Goal: Find specific page/section: Find specific page/section

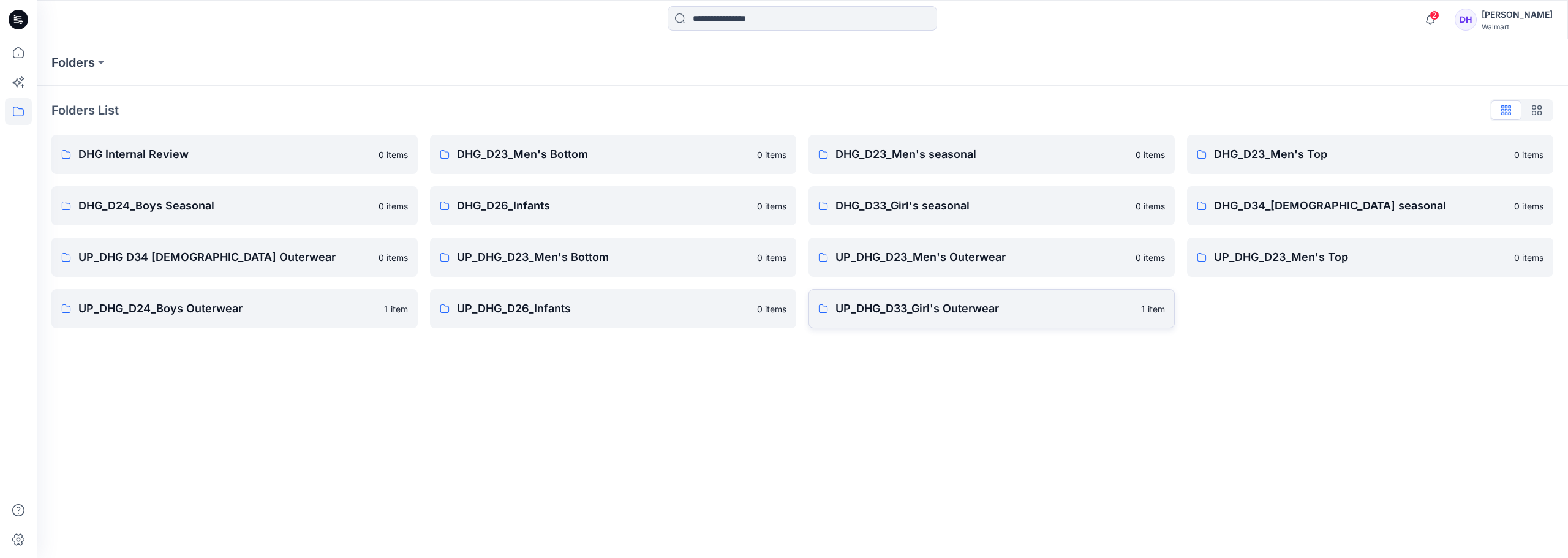
click at [942, 310] on p "UP_DHG_D33_Girl's Outerwear" at bounding box center [985, 308] width 298 height 17
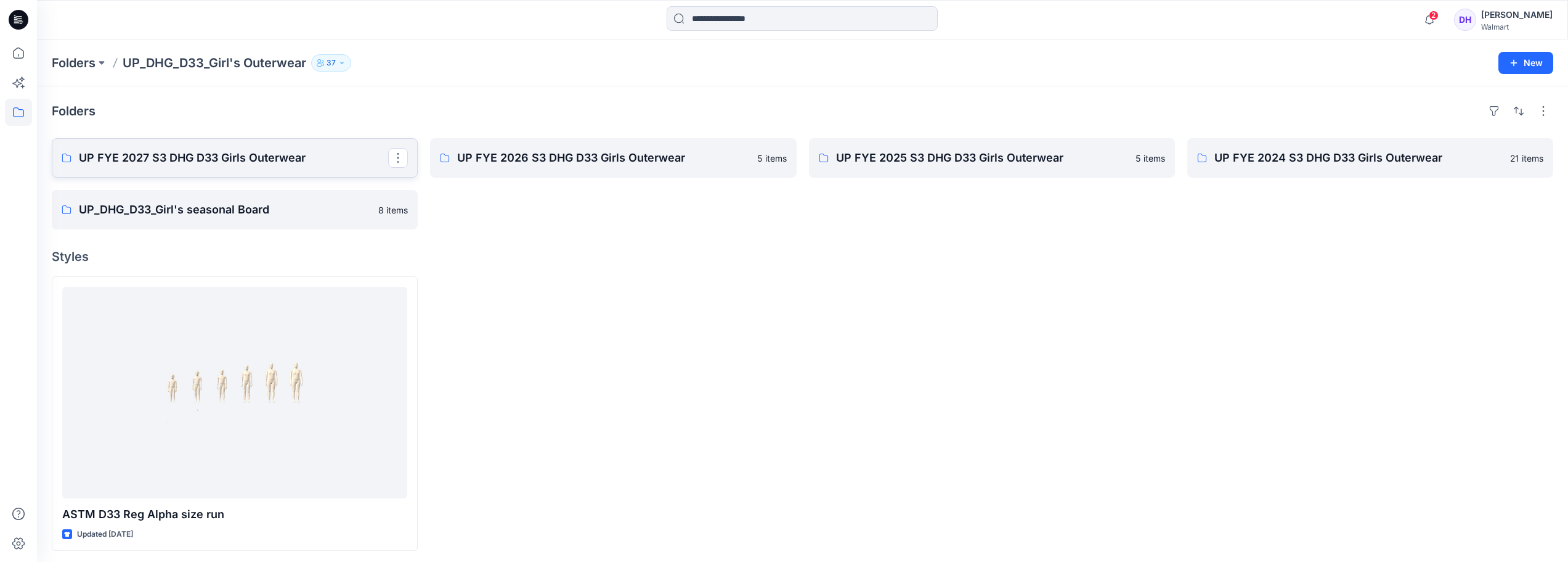
click at [237, 159] on p "UP FYE 2027 S3 DHG D33 Girls Outerwear" at bounding box center [233, 157] width 310 height 17
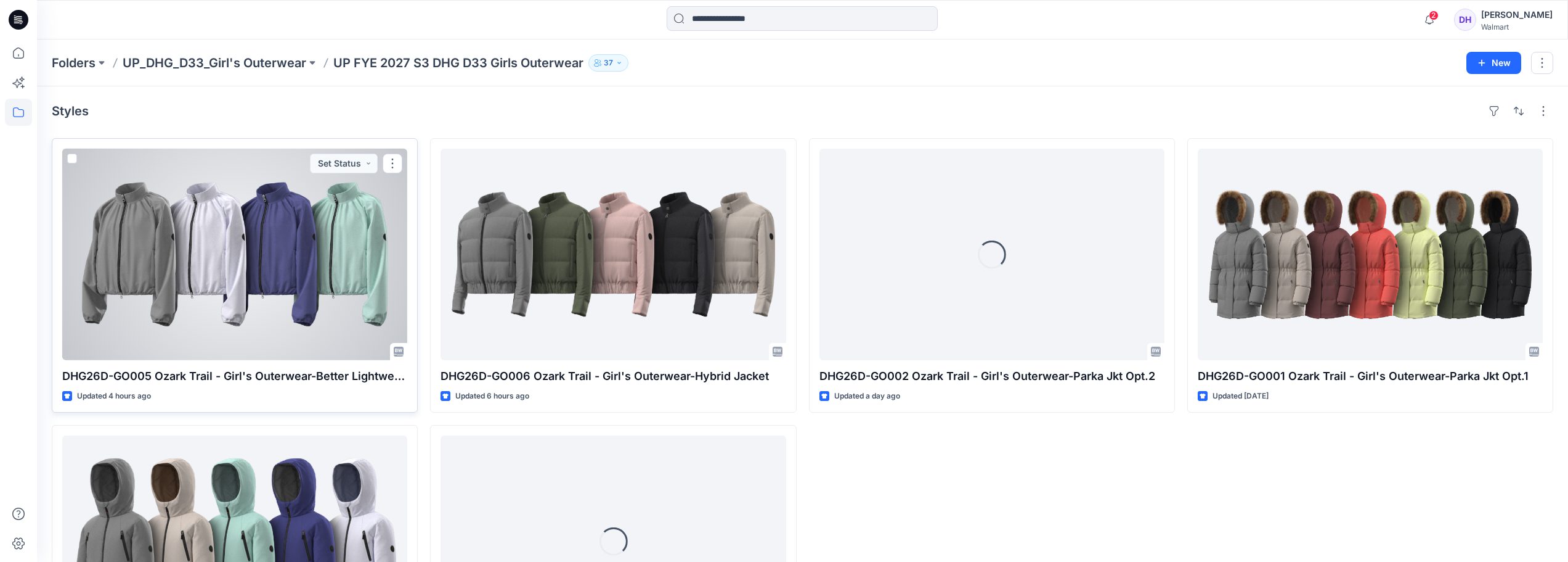
click at [231, 292] on div at bounding box center [235, 255] width 345 height 212
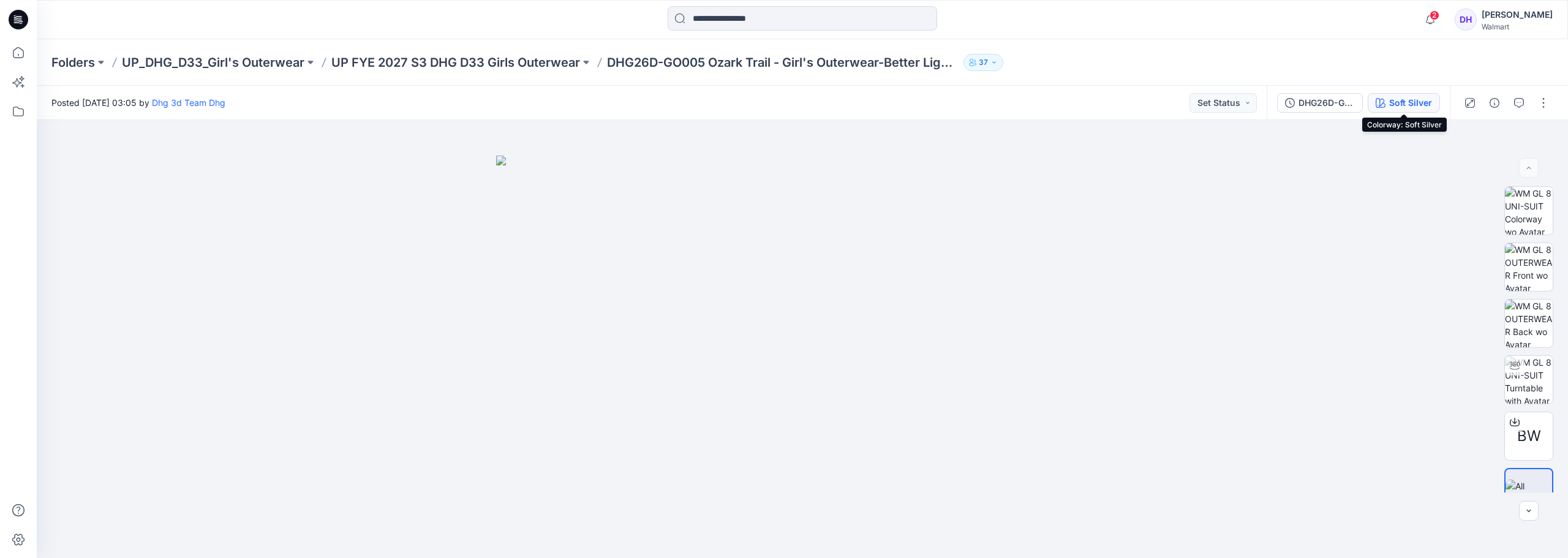
click at [1410, 107] on div "Soft Silver" at bounding box center [1410, 103] width 43 height 13
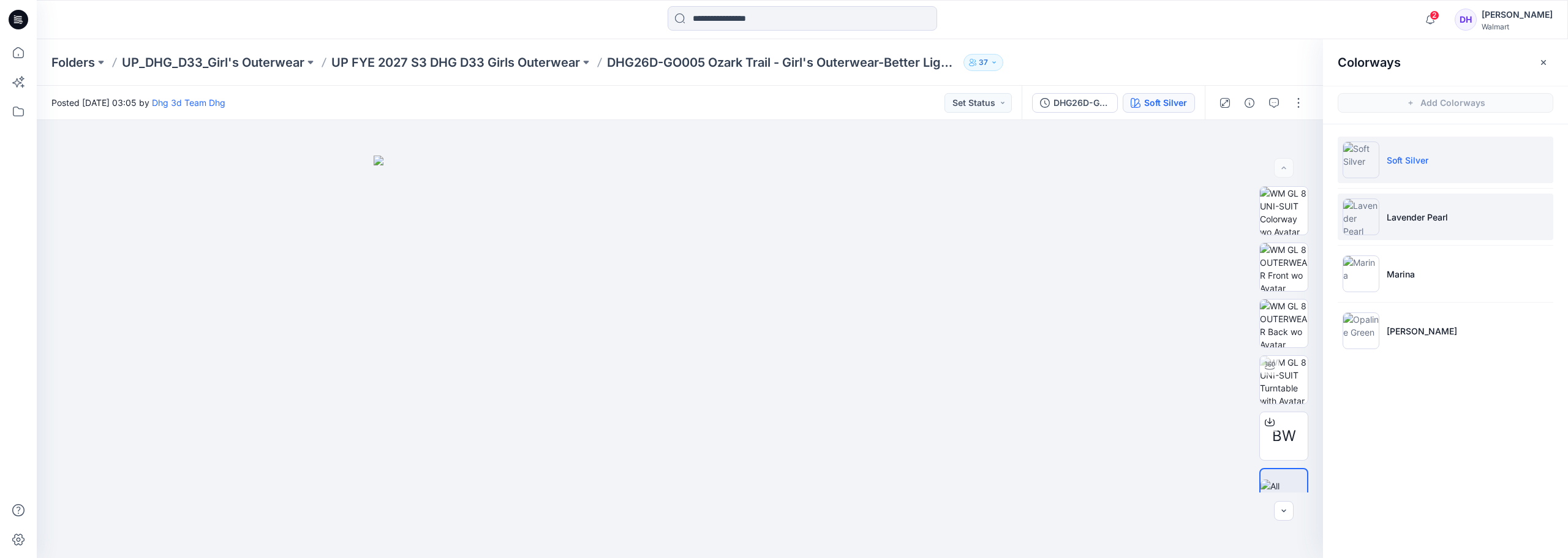
click at [1425, 229] on li "Lavender Pearl" at bounding box center [1445, 216] width 215 height 46
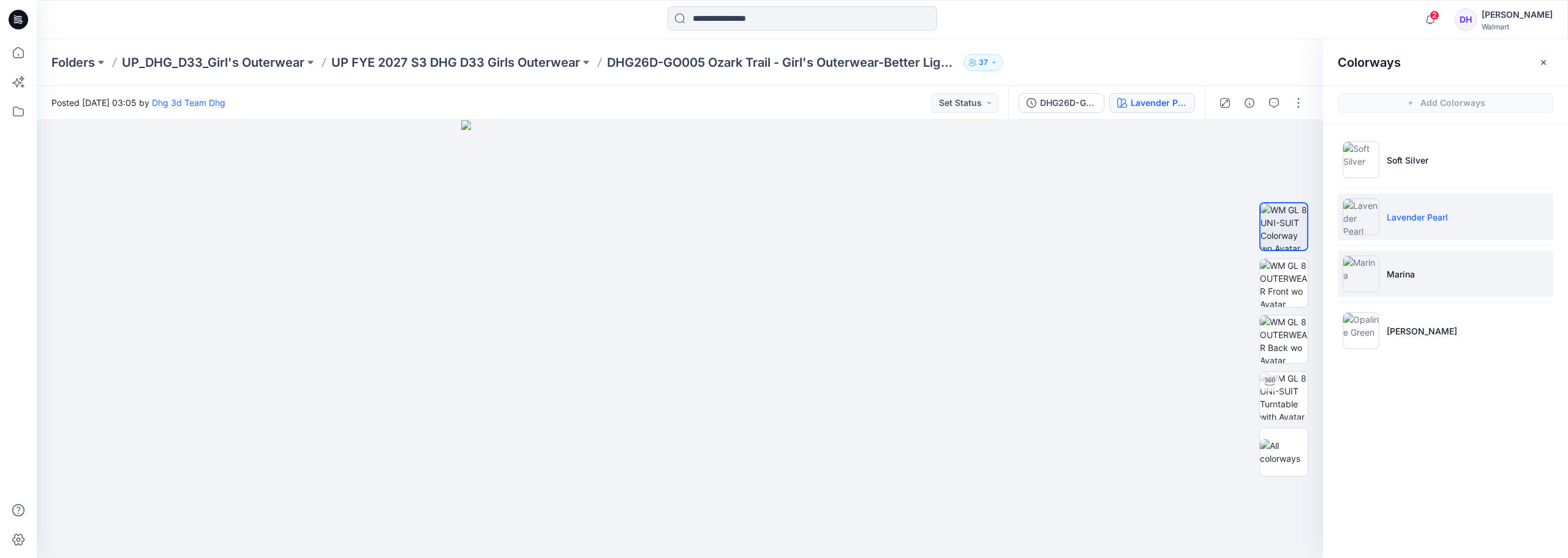
click at [1392, 269] on p "Marina" at bounding box center [1401, 273] width 29 height 13
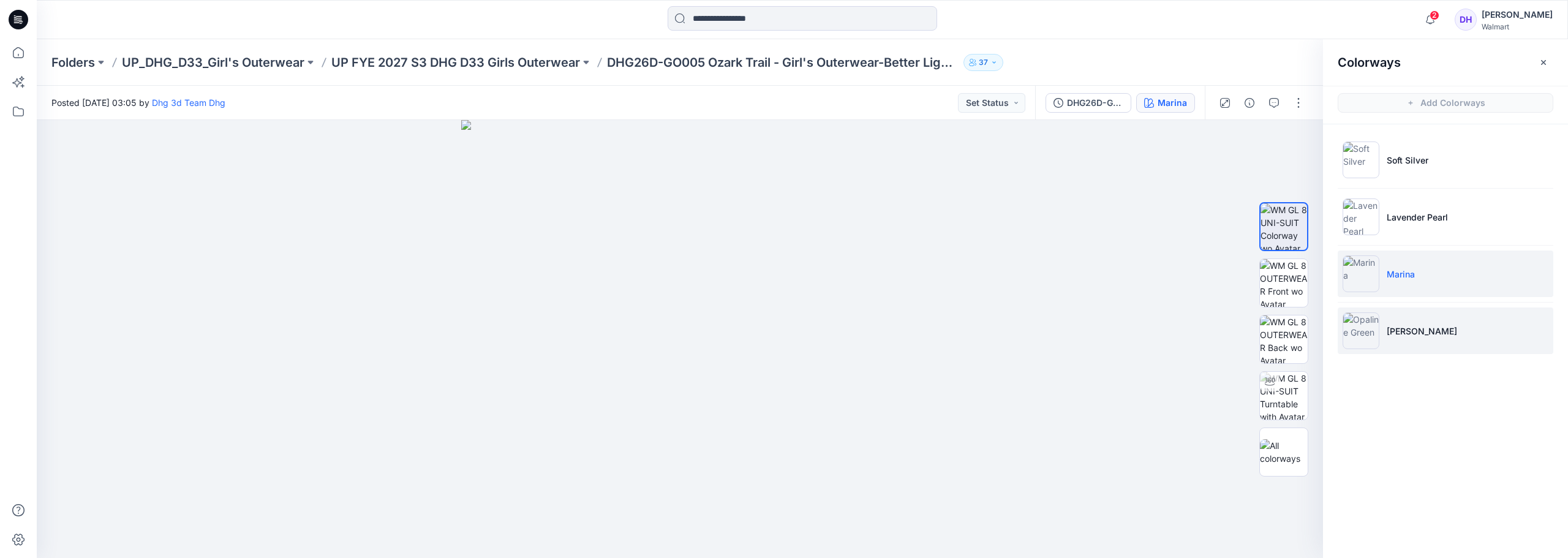
click at [1399, 329] on p "[PERSON_NAME]" at bounding box center [1422, 330] width 71 height 13
